Goal: Transaction & Acquisition: Purchase product/service

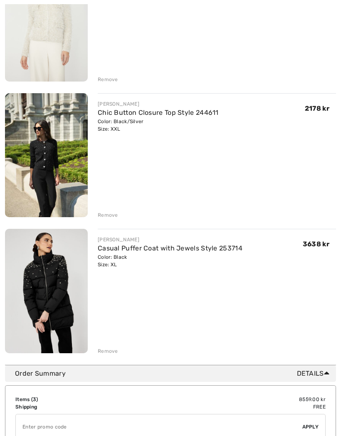
scroll to position [167, 0]
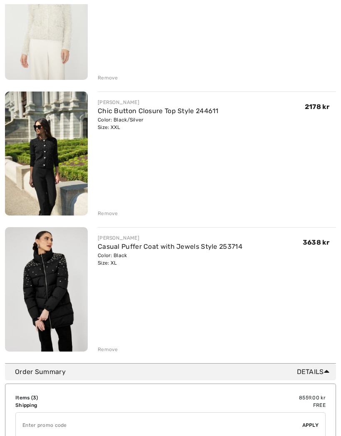
click at [111, 79] on div "Remove" at bounding box center [108, 77] width 20 height 7
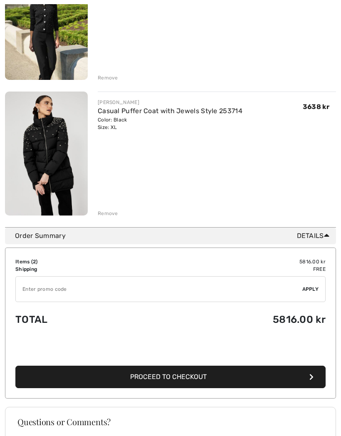
click at [107, 83] on div "FRANK LYMAN Chic Button Closure Top Style 244611 Color: Black/Silver Size: XXL …" at bounding box center [170, 86] width 331 height 262
click at [111, 76] on div "Remove" at bounding box center [108, 77] width 20 height 7
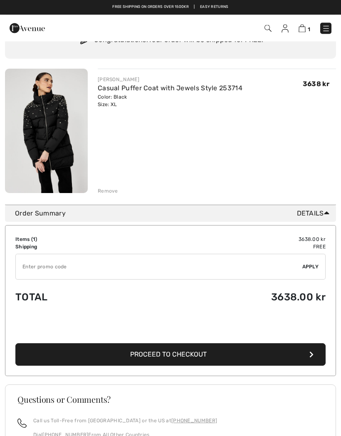
scroll to position [54, 0]
click at [282, 25] on img at bounding box center [285, 29] width 7 height 8
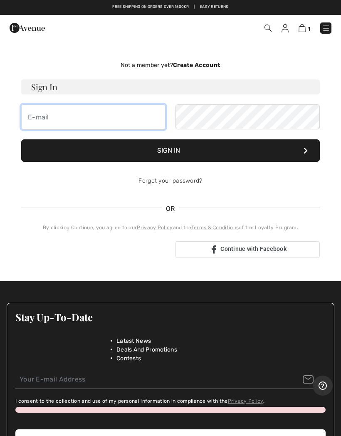
click at [141, 112] on input "email" at bounding box center [93, 116] width 144 height 25
type input "lisbeth@janby.se"
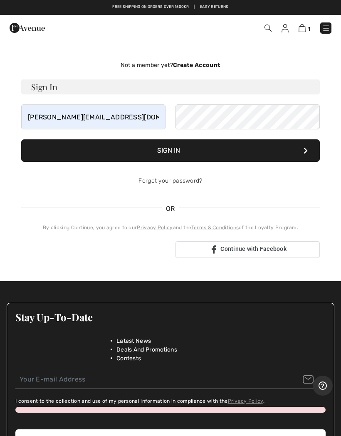
click at [178, 155] on button "Sign In" at bounding box center [170, 150] width 299 height 22
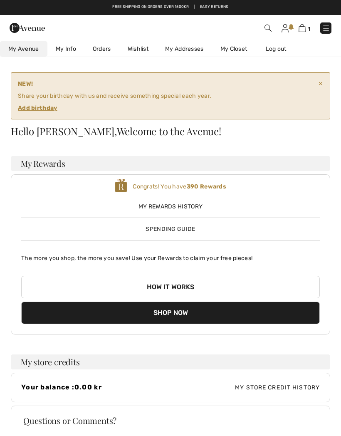
click at [52, 111] on strong "Add birthday" at bounding box center [168, 108] width 300 height 9
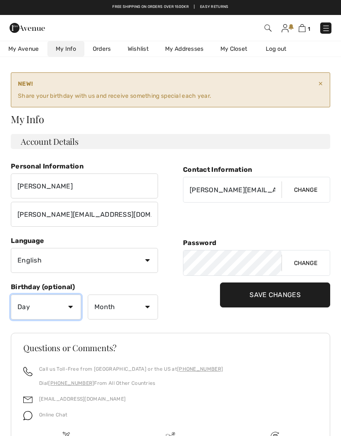
click at [67, 307] on select "Day 1 2 3 4 5 6 7 8 9 10 11 12 13 14 15 16 17 18 19 20 21 22 23 24 25 26 27 28 …" at bounding box center [46, 307] width 70 height 25
select select "1"
click at [141, 306] on select "Month January February March April May June July August September October Novem…" at bounding box center [123, 307] width 70 height 25
select select "1"
click at [282, 295] on input "Save Changes" at bounding box center [275, 294] width 110 height 25
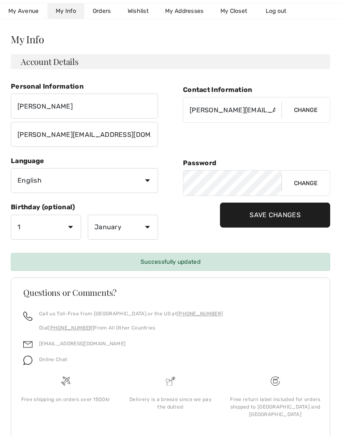
scroll to position [54, 0]
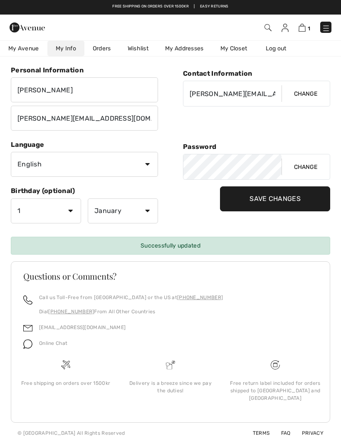
click at [23, 47] on span "My Avenue" at bounding box center [23, 49] width 31 height 9
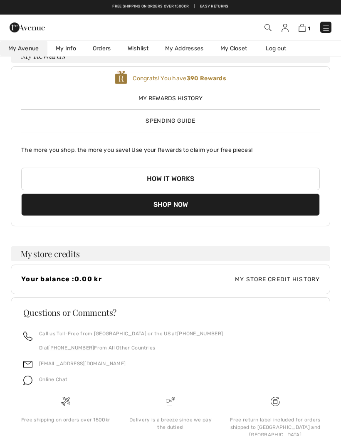
scroll to position [54, 0]
click at [186, 124] on span "Spending Guide" at bounding box center [171, 120] width 50 height 7
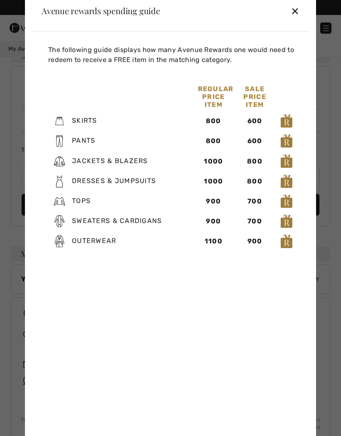
click at [292, 15] on div "✕" at bounding box center [295, 10] width 9 height 17
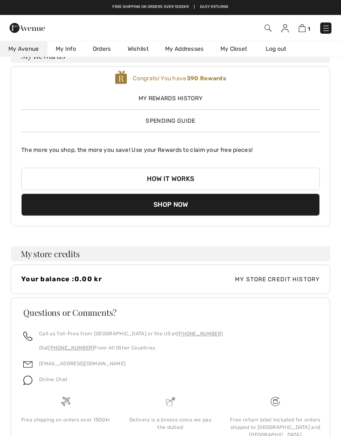
click at [299, 31] on img at bounding box center [302, 28] width 7 height 8
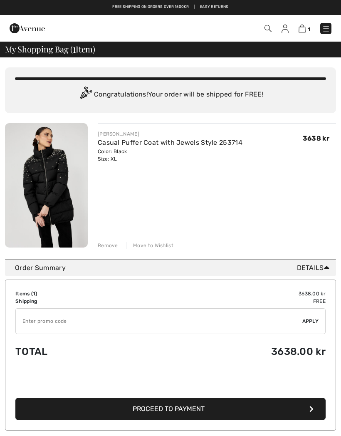
click at [311, 410] on icon "button" at bounding box center [311, 409] width 4 height 7
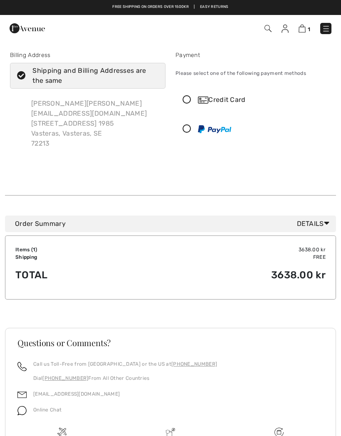
click at [183, 129] on icon at bounding box center [187, 129] width 22 height 9
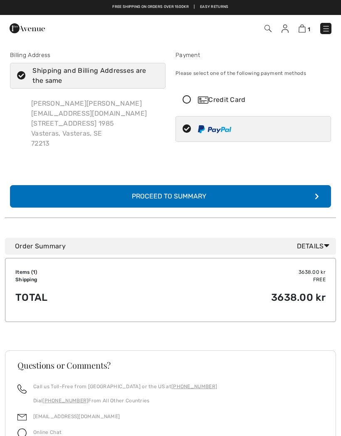
click at [257, 185] on button "Complete Your Order with PayPal Proceed to Summary" at bounding box center [170, 196] width 321 height 22
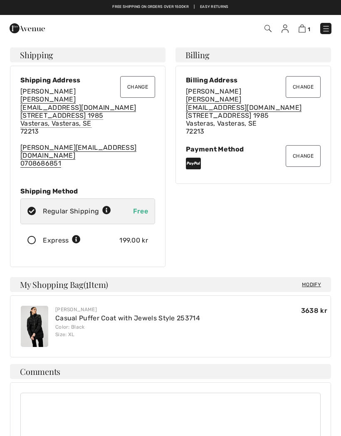
click at [299, 90] on button "Change" at bounding box center [303, 87] width 35 height 22
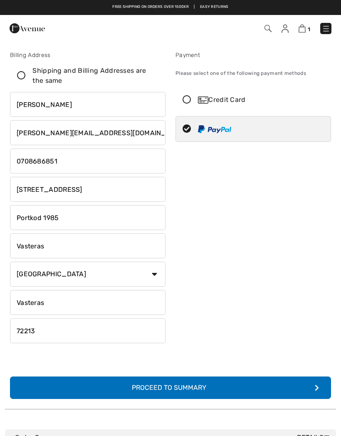
click at [147, 222] on input "Portkod 1985" at bounding box center [88, 217] width 156 height 25
type input "P"
click at [123, 192] on input "[STREET_ADDRESS]" at bounding box center [88, 189] width 156 height 25
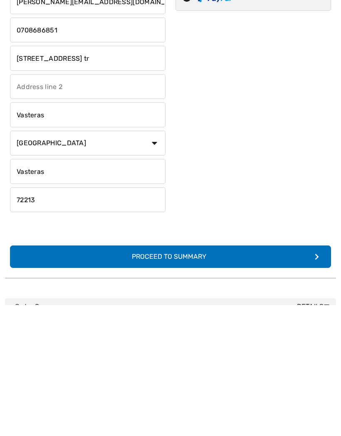
type input "Kopparbergsvägen 14, 3 tr"
click at [302, 376] on button "Complete Your Order with PayPal Proceed to Summary" at bounding box center [170, 387] width 321 height 22
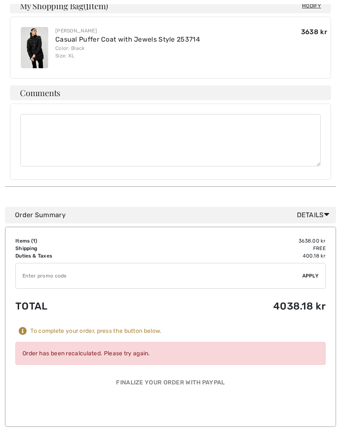
scroll to position [314, 0]
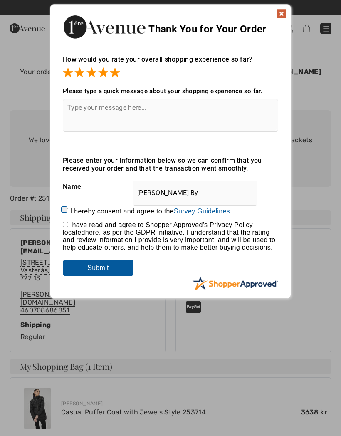
click at [277, 12] on img at bounding box center [282, 14] width 10 height 10
